Goal: Information Seeking & Learning: Check status

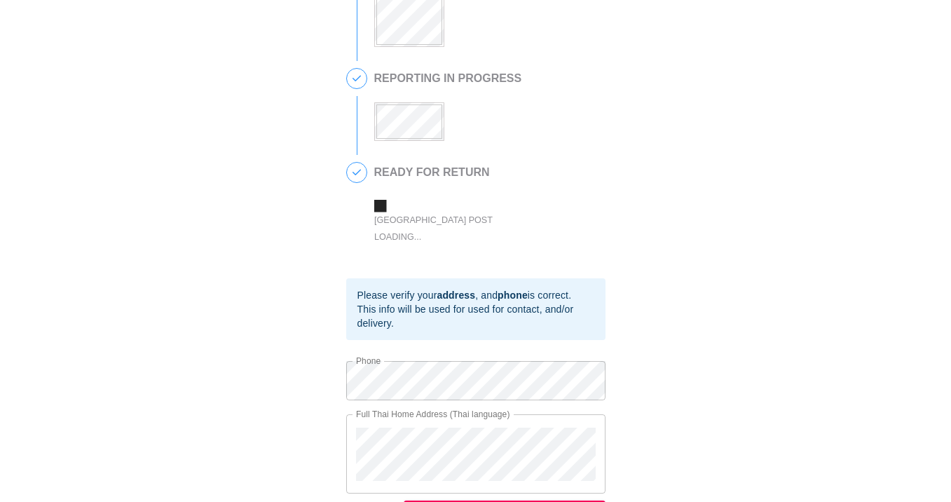
scroll to position [446, 0]
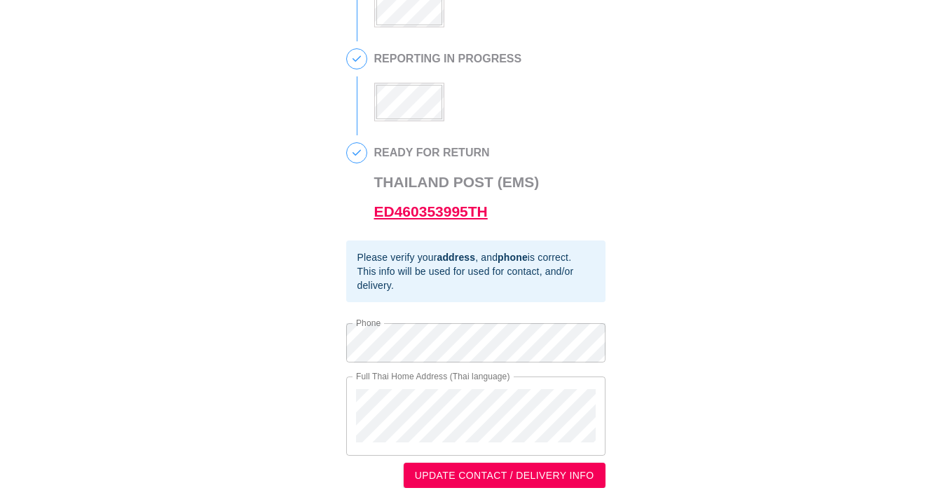
click at [416, 208] on link "ED460353995TH" at bounding box center [431, 211] width 114 height 16
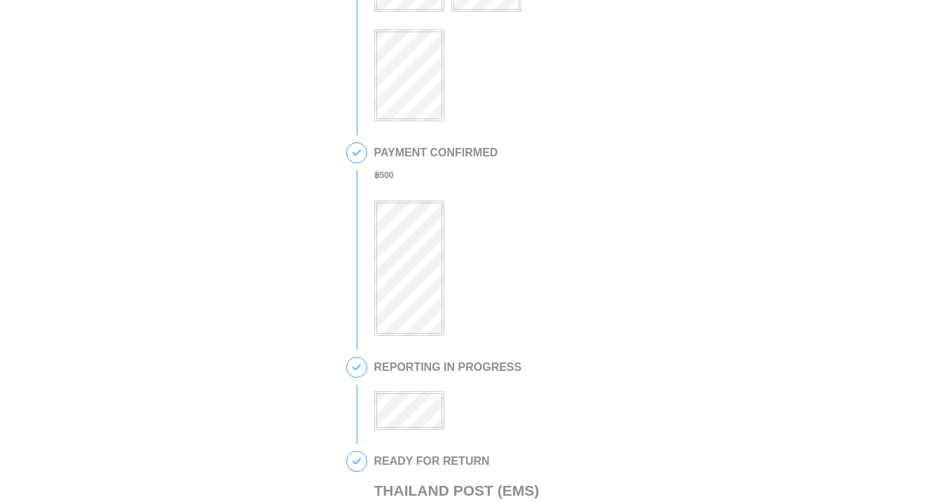
scroll to position [446, 0]
